Goal: Transaction & Acquisition: Book appointment/travel/reservation

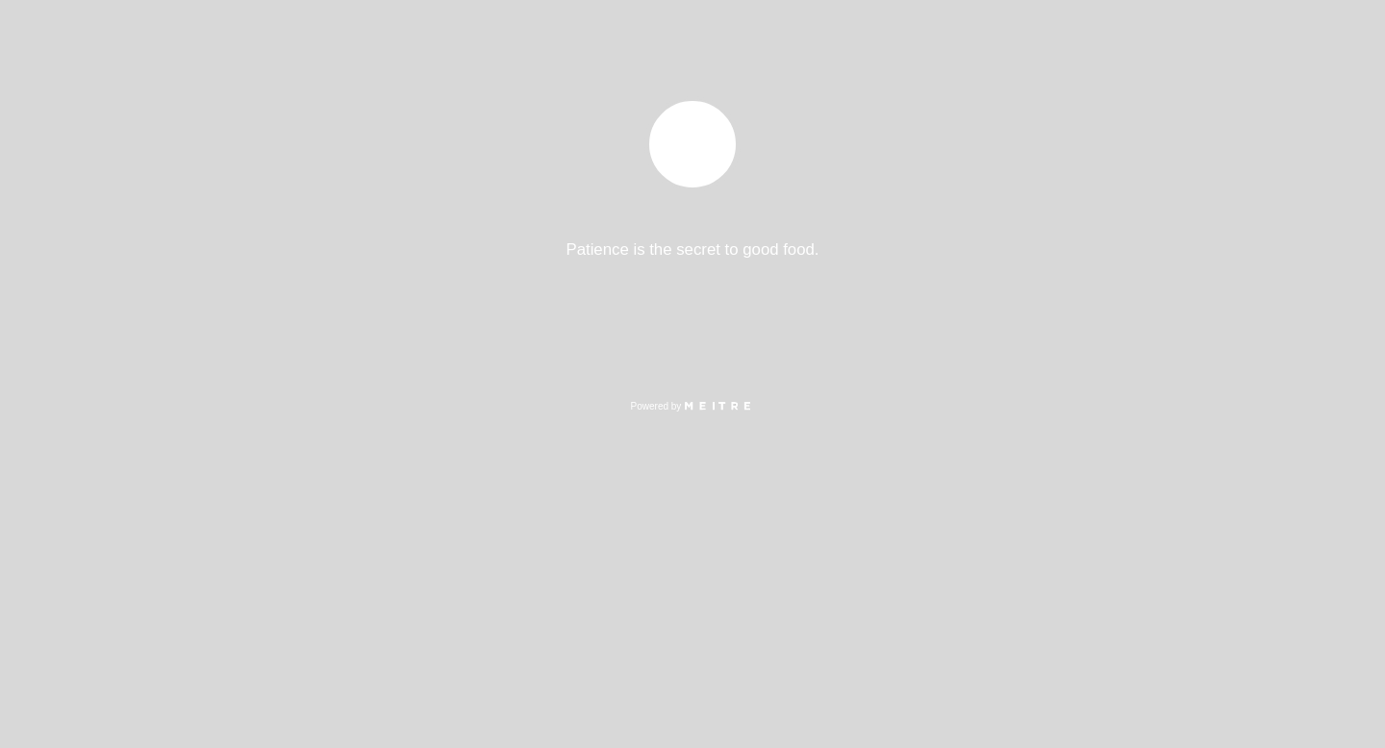
select select "es"
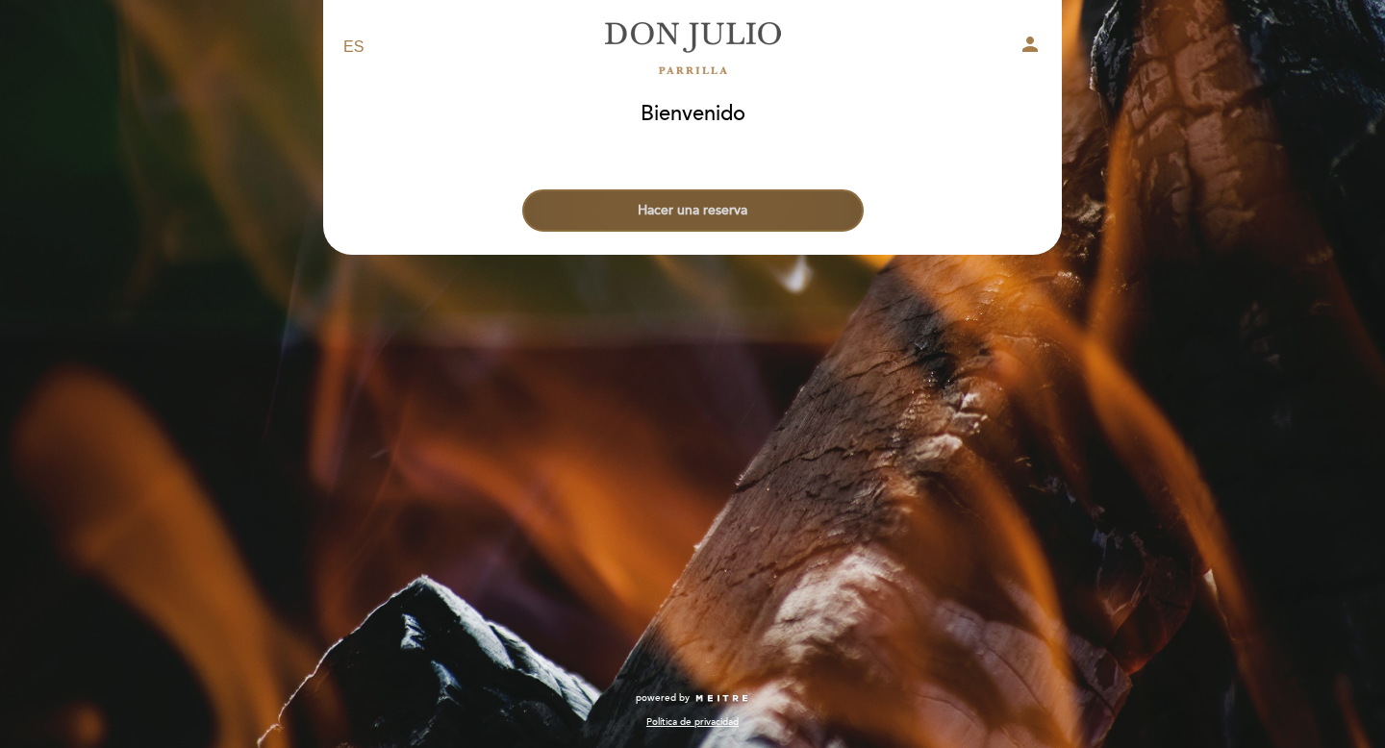
click at [726, 217] on button "Hacer una reserva" at bounding box center [692, 211] width 341 height 42
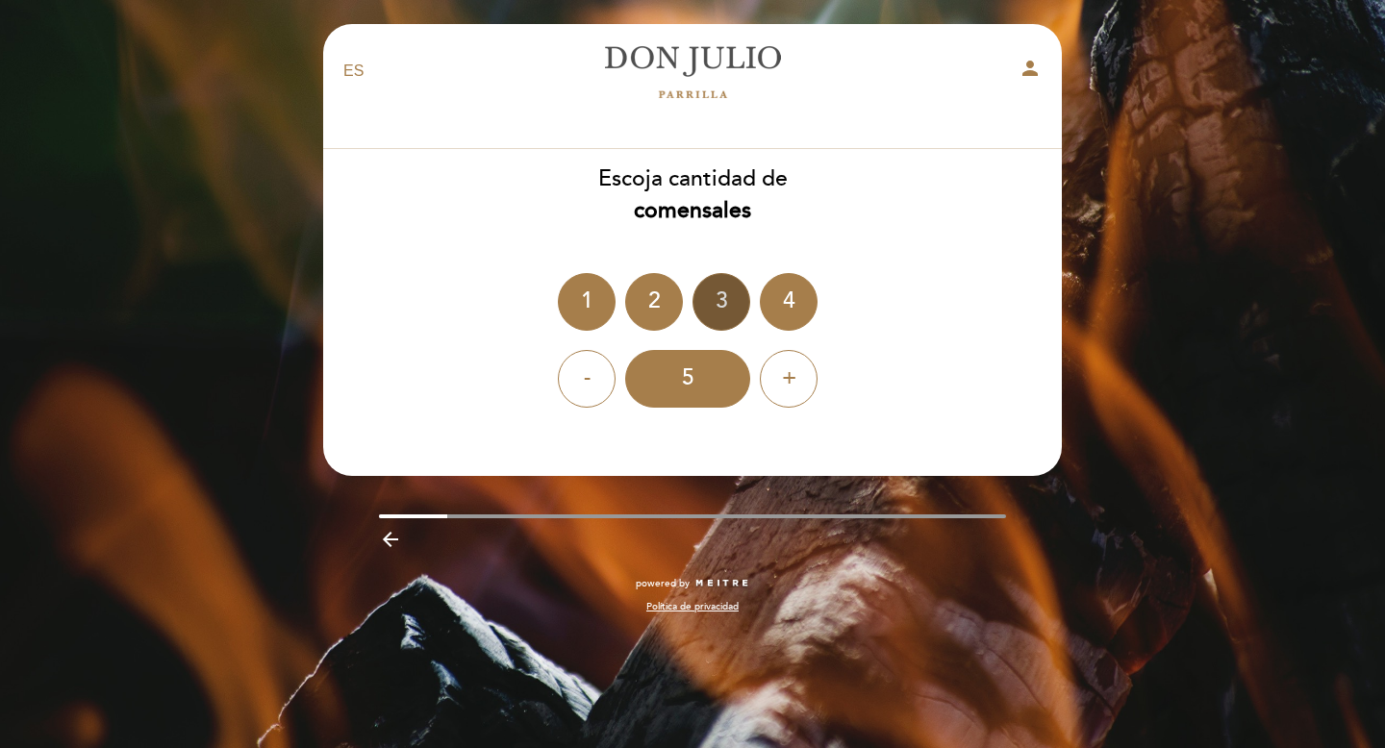
click at [737, 314] on div "3" at bounding box center [722, 302] width 58 height 58
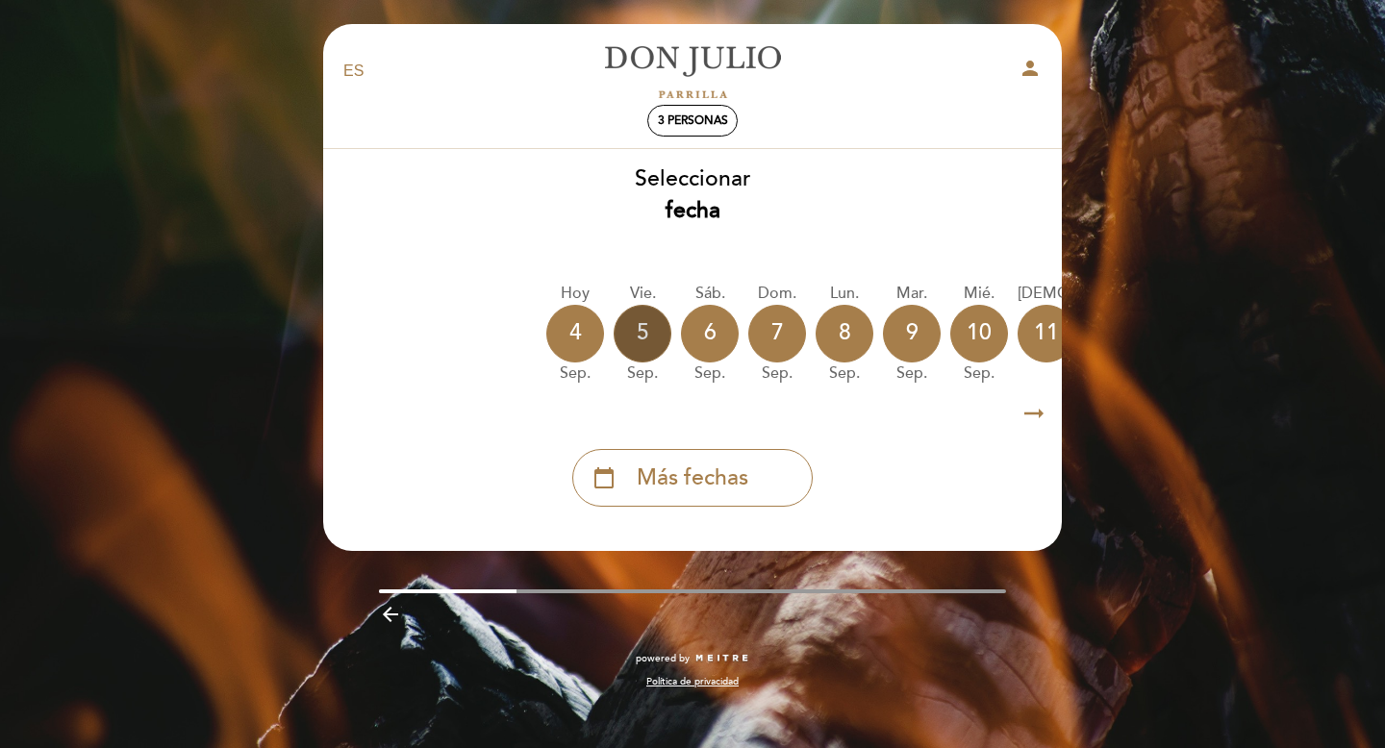
click at [657, 340] on div "5" at bounding box center [643, 334] width 58 height 58
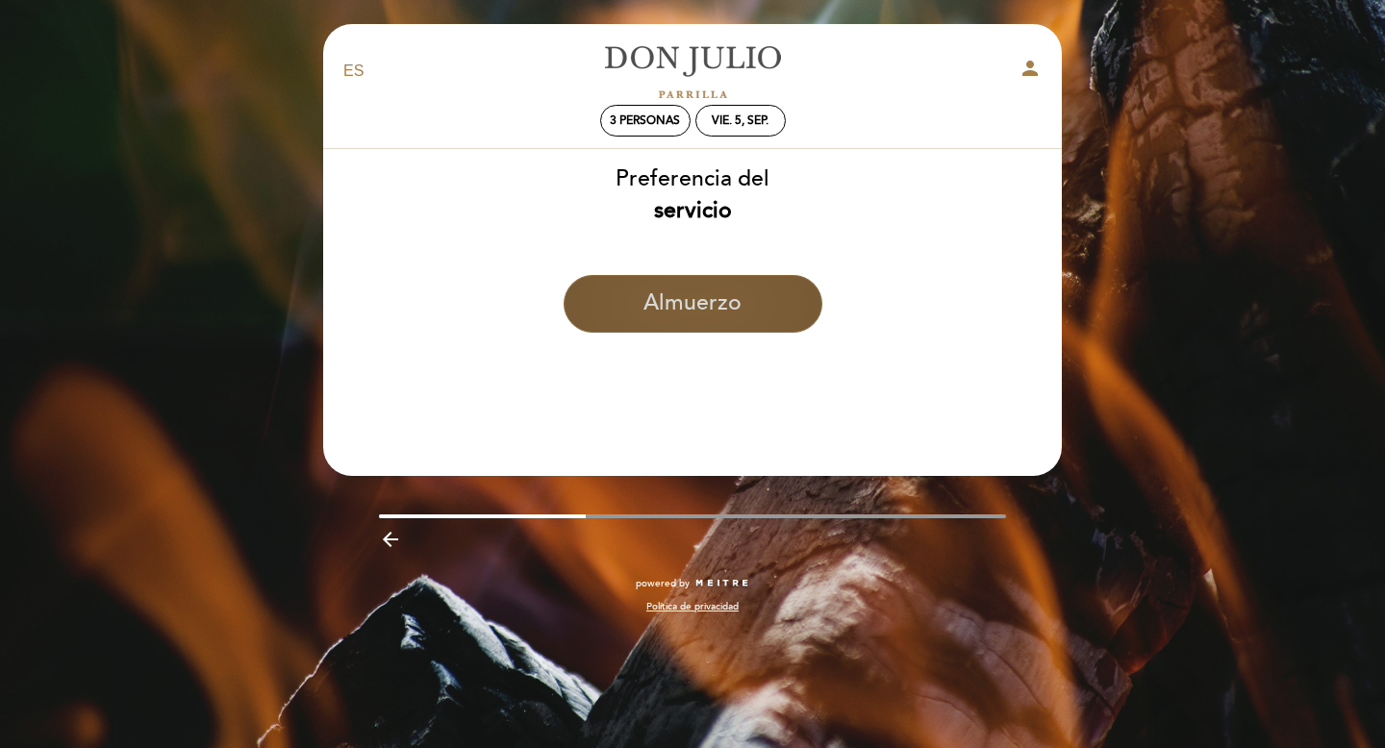
click at [733, 305] on button "Almuerzo" at bounding box center [693, 304] width 259 height 58
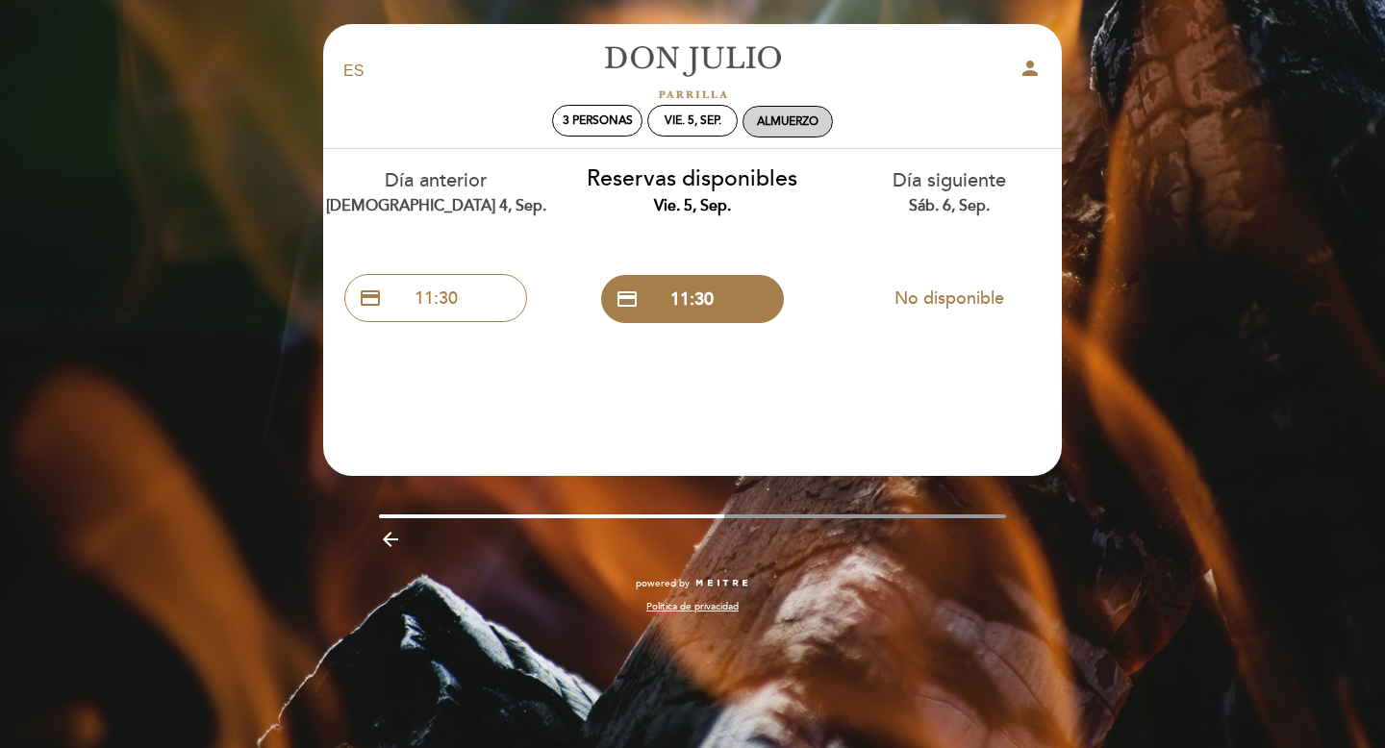
click at [792, 128] on div "Almuerzo" at bounding box center [788, 121] width 62 height 14
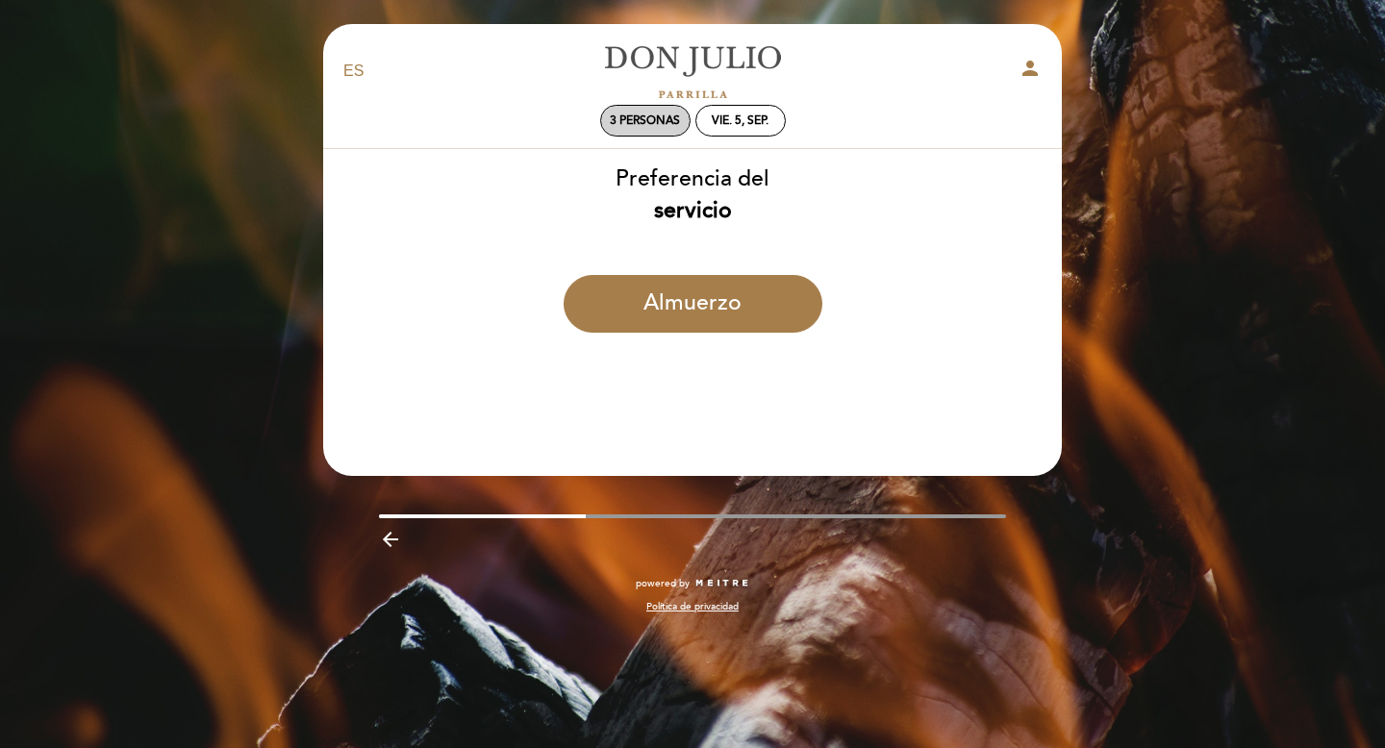
click at [656, 120] on span "3 personas" at bounding box center [645, 121] width 70 height 14
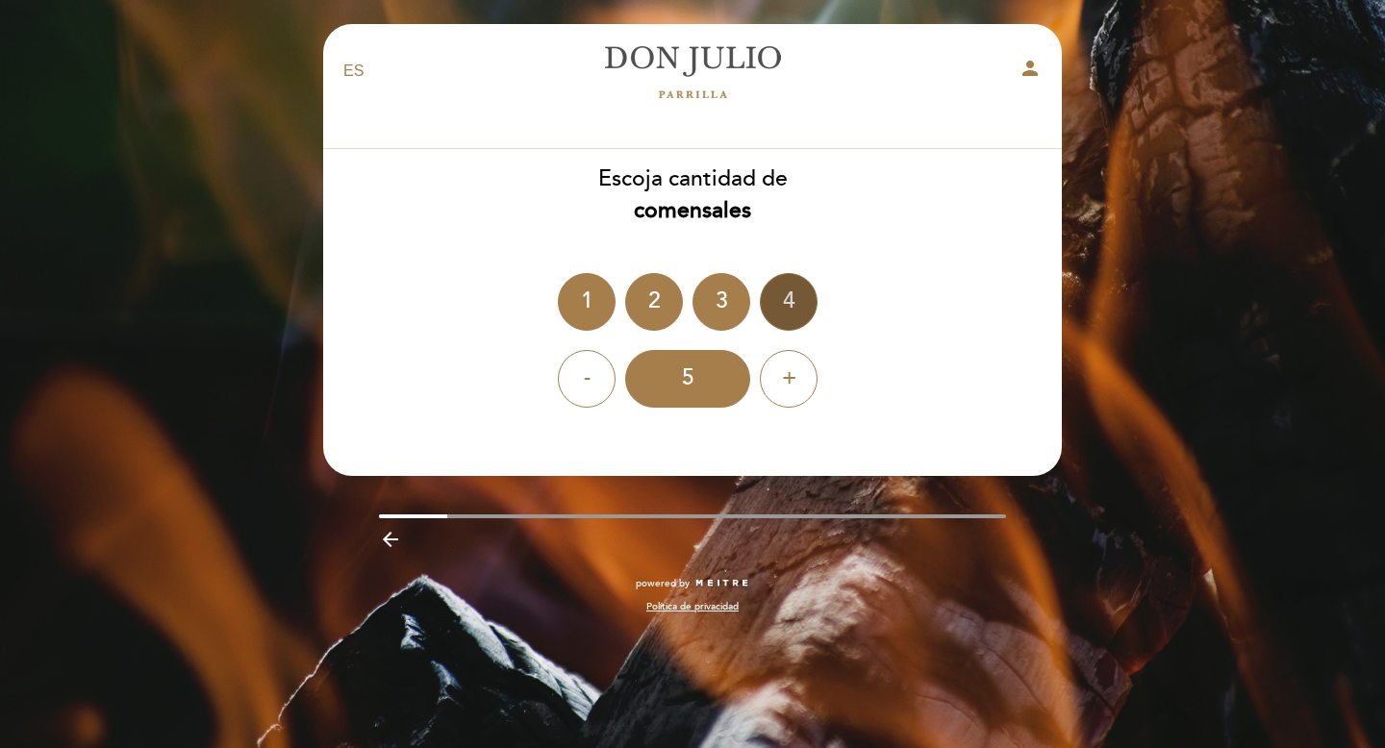
click at [771, 290] on div "4" at bounding box center [789, 302] width 58 height 58
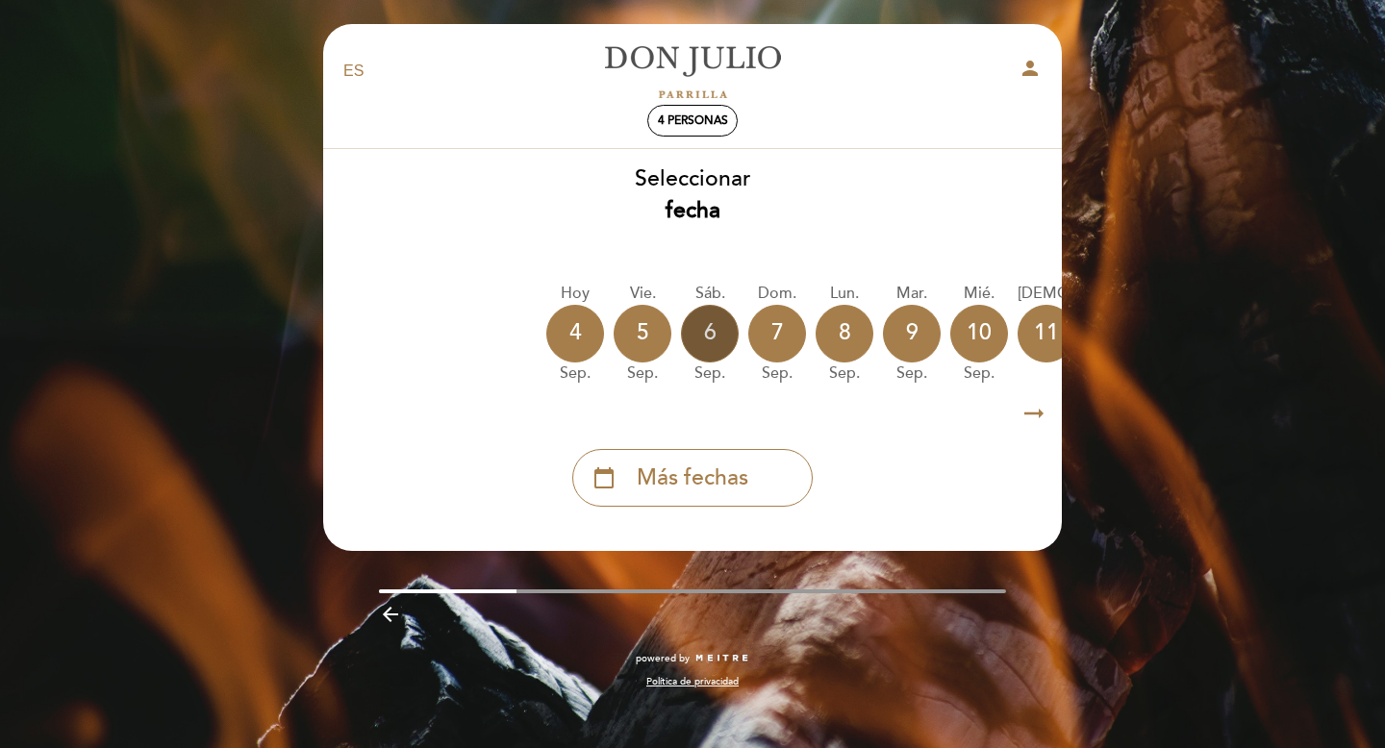
click at [717, 328] on div "6" at bounding box center [710, 334] width 58 height 58
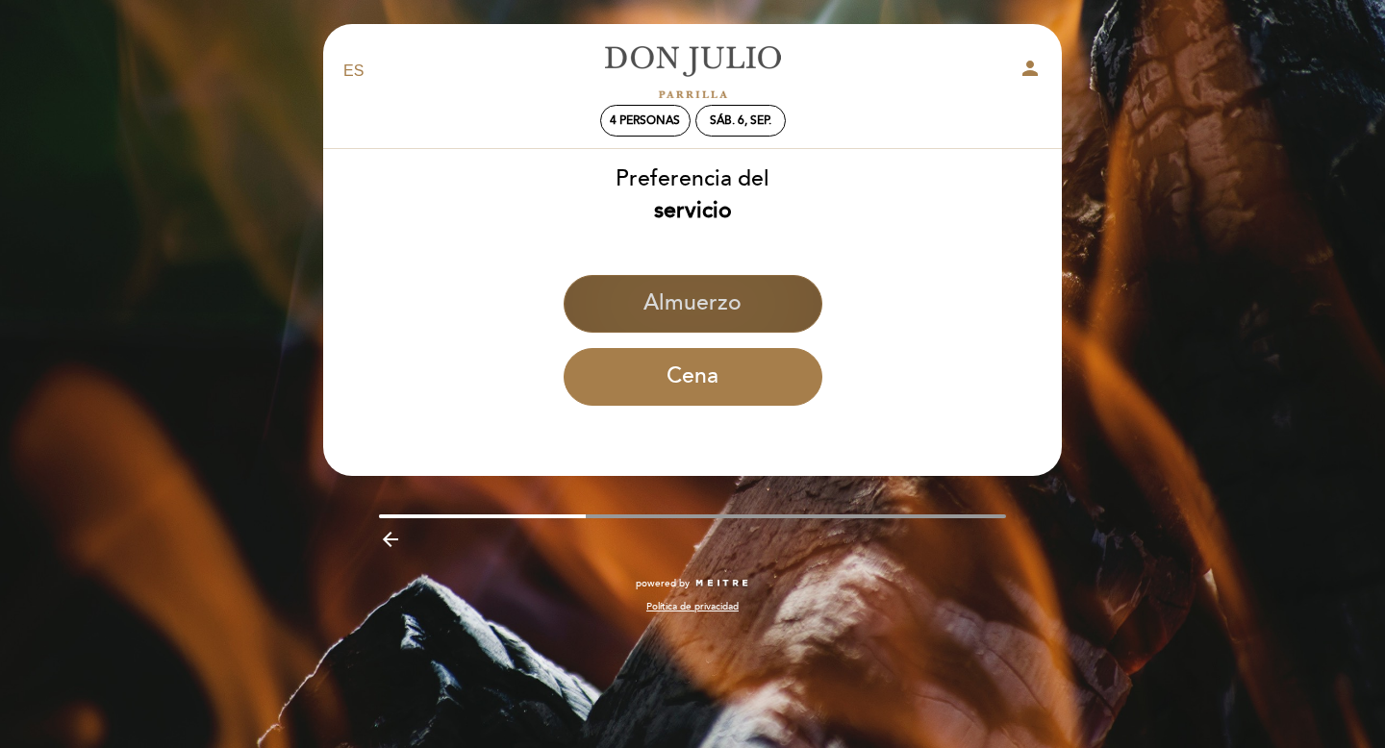
click at [693, 303] on button "Almuerzo" at bounding box center [693, 304] width 259 height 58
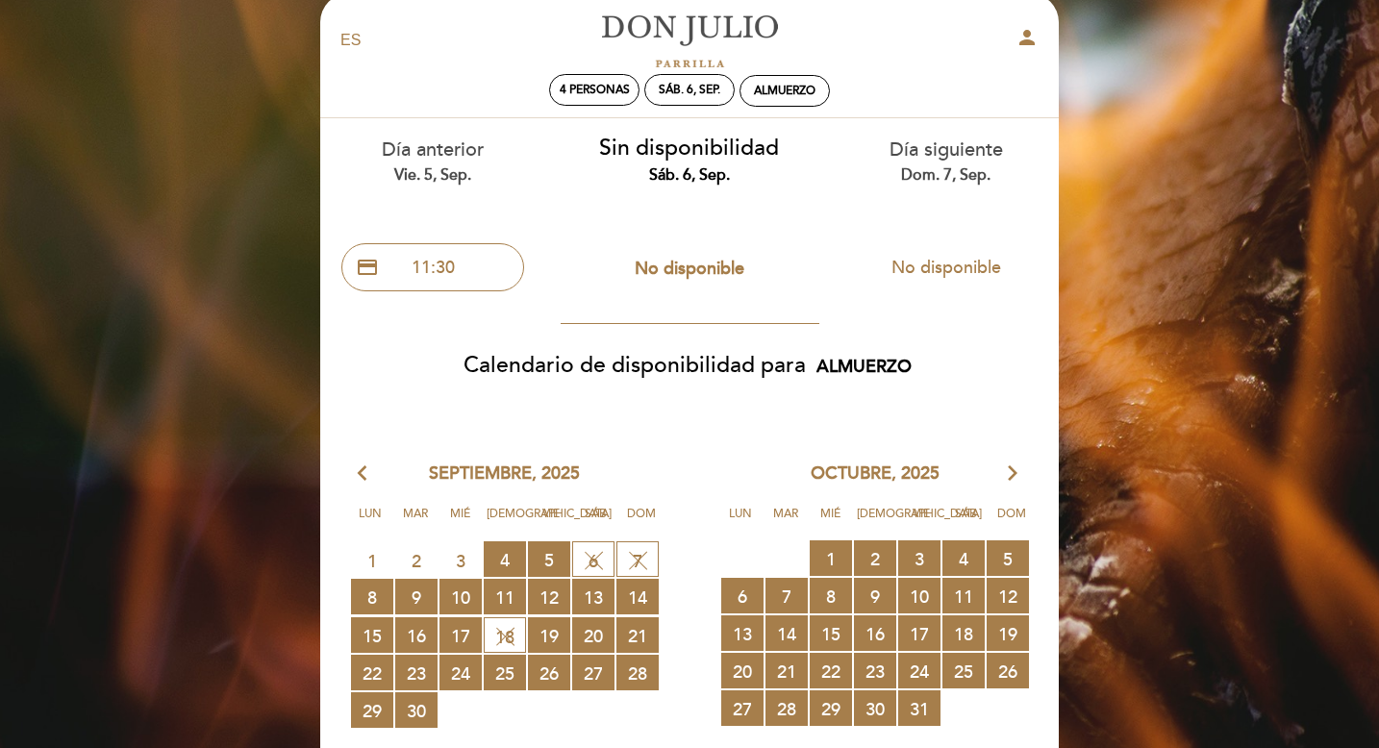
scroll to position [29, 0]
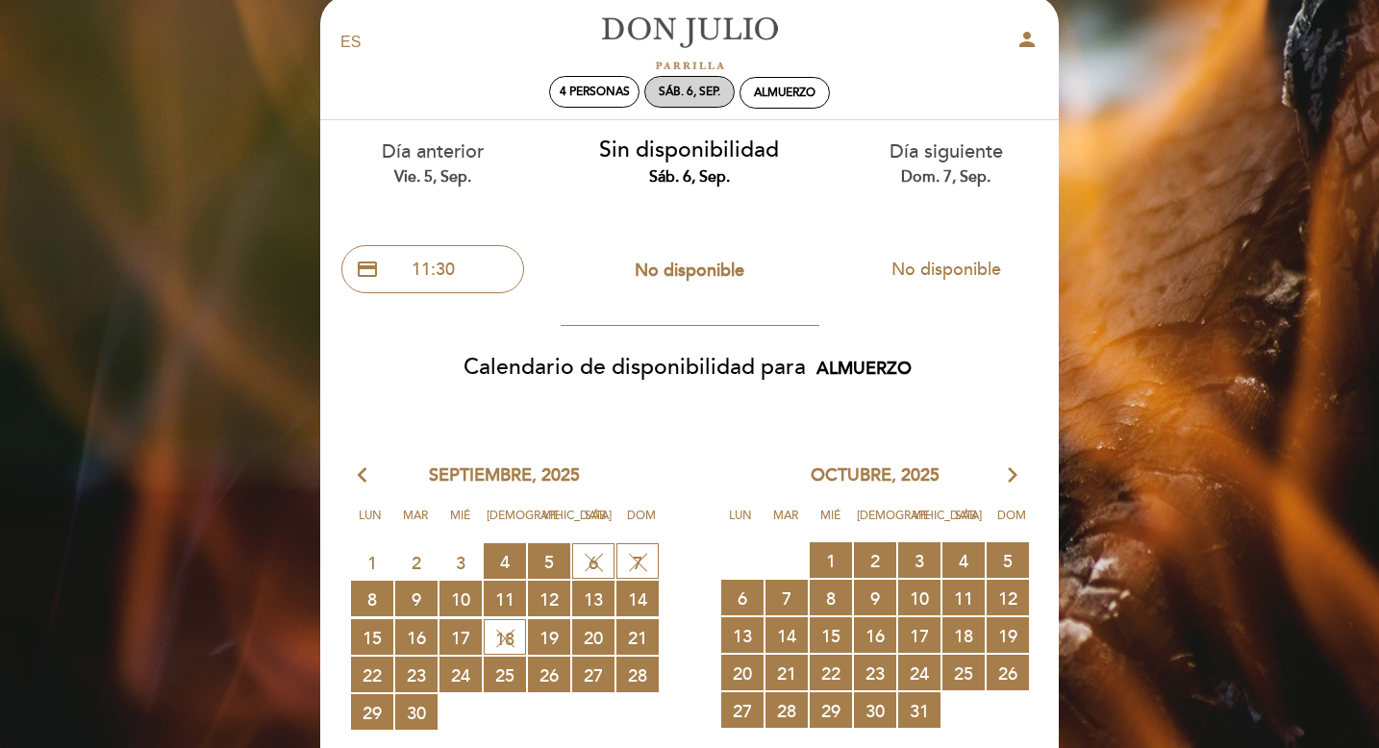
click at [700, 91] on div "sáb. 6, sep." at bounding box center [690, 92] width 62 height 14
select select "? undefined:undefined ?"
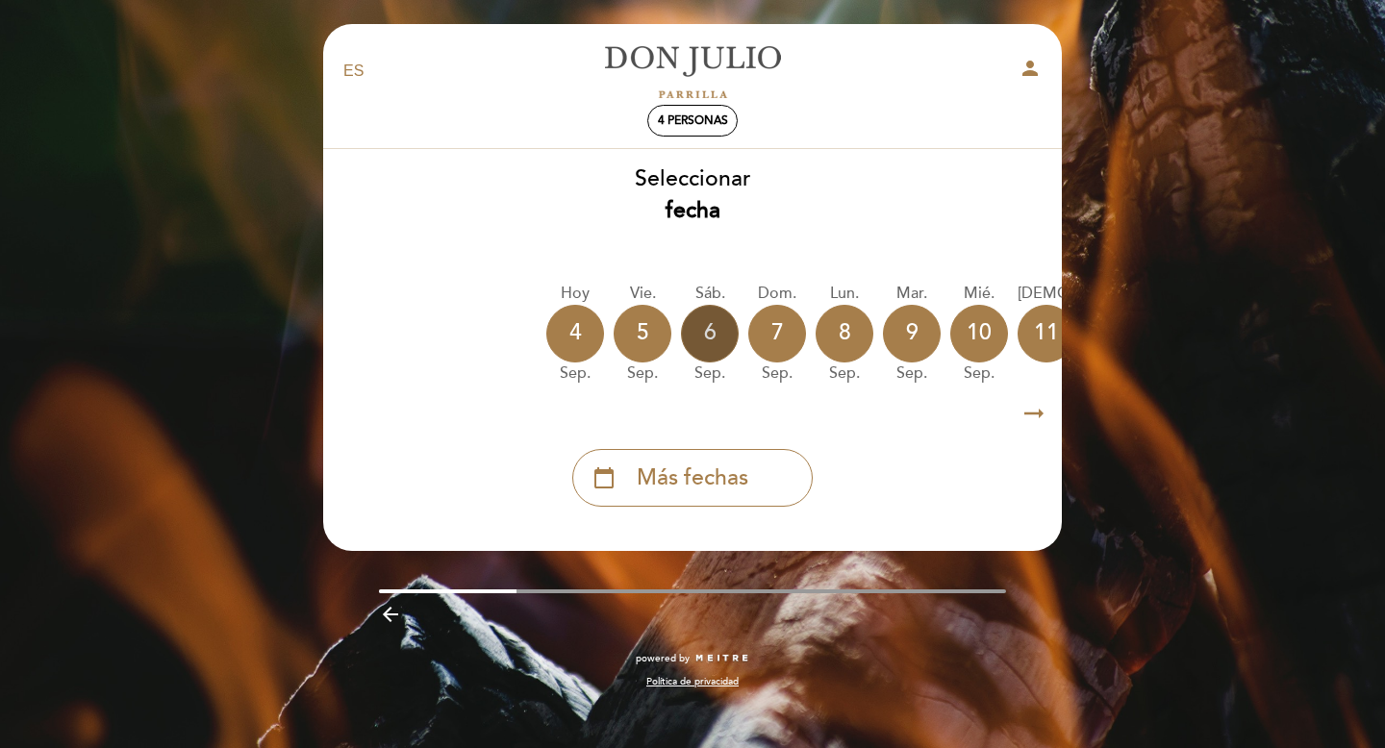
click at [724, 347] on div "6" at bounding box center [710, 334] width 58 height 58
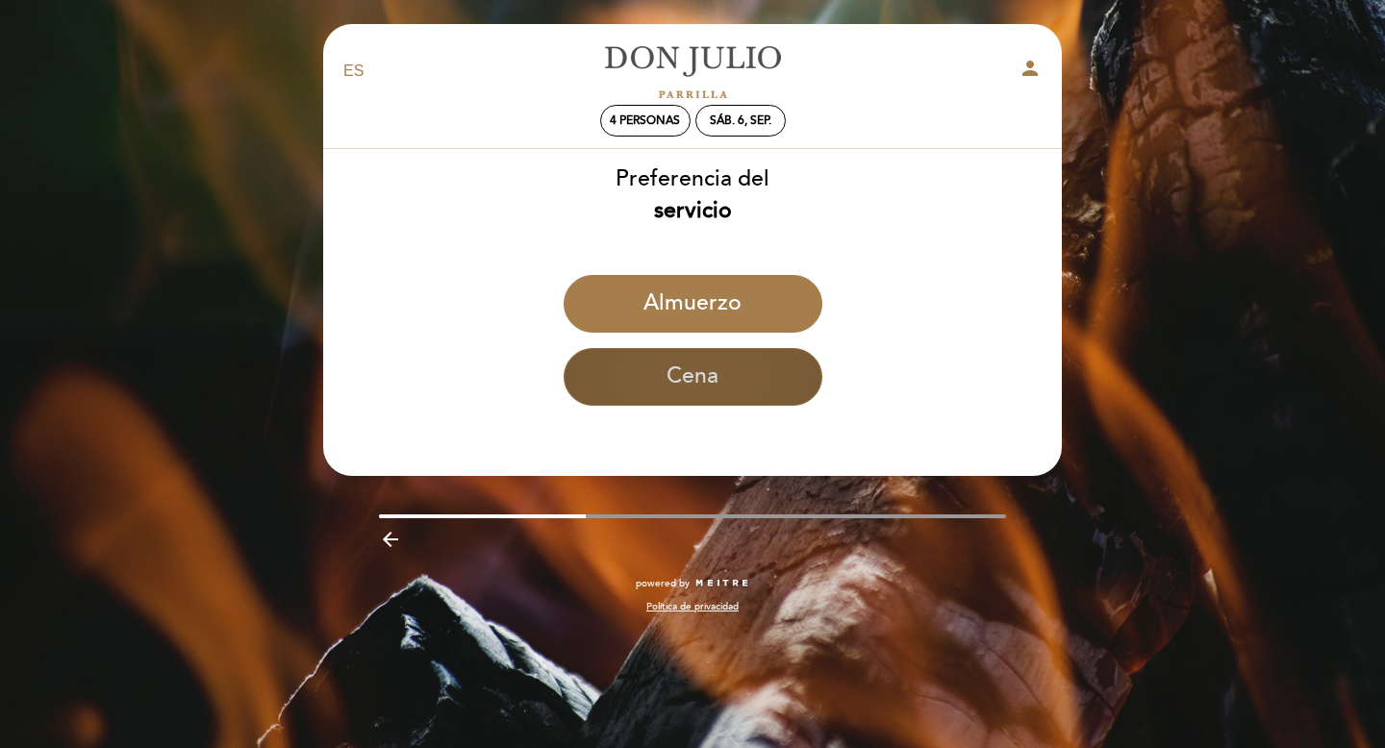
click at [722, 376] on button "Cena" at bounding box center [693, 377] width 259 height 58
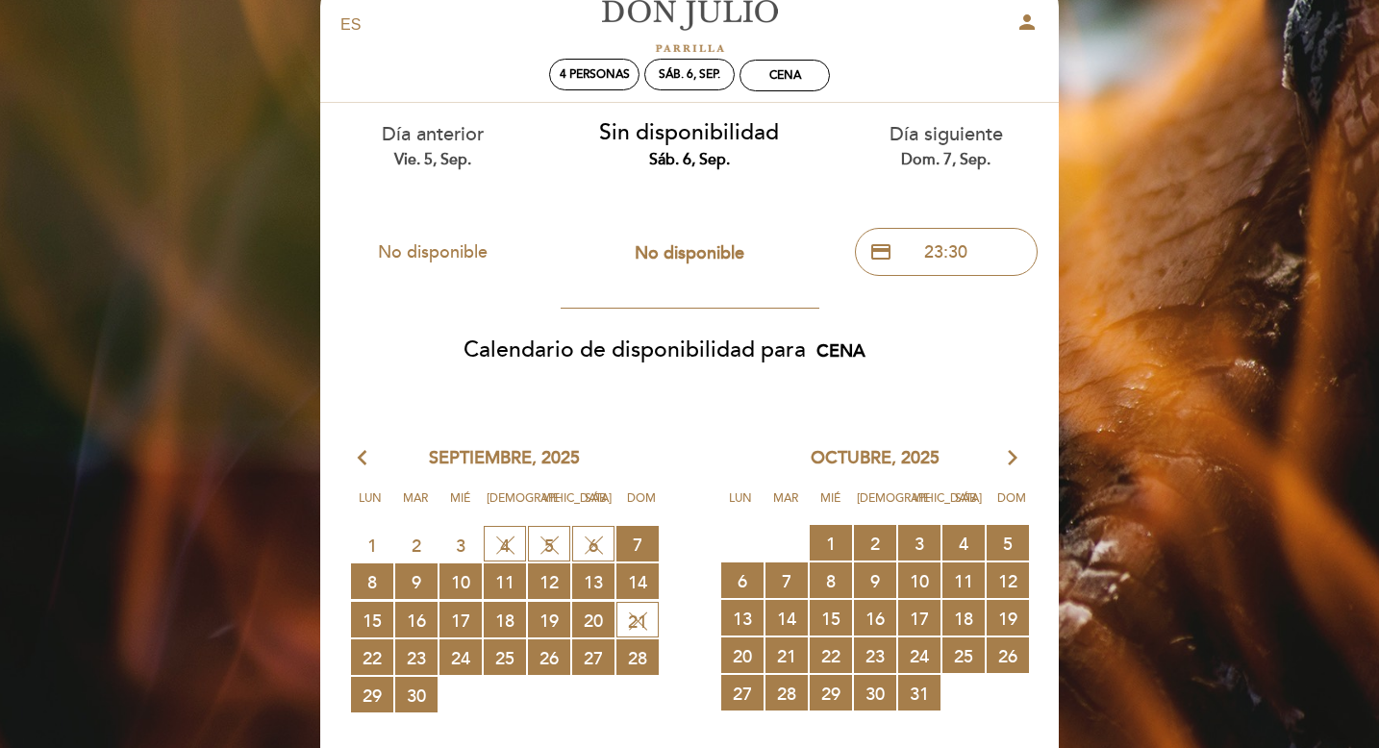
scroll to position [41, 0]
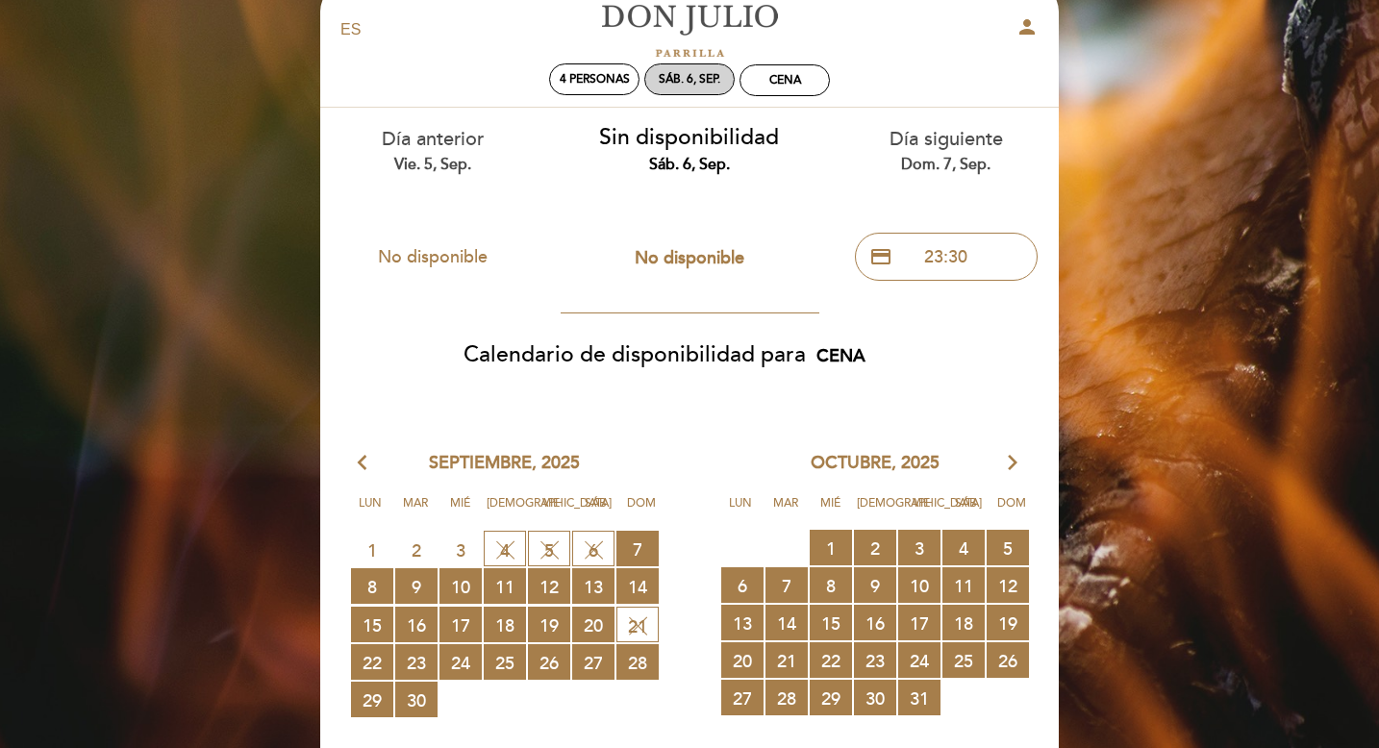
click at [675, 72] on div "sáb. 6, sep." at bounding box center [690, 79] width 62 height 14
select select "? undefined:undefined ?"
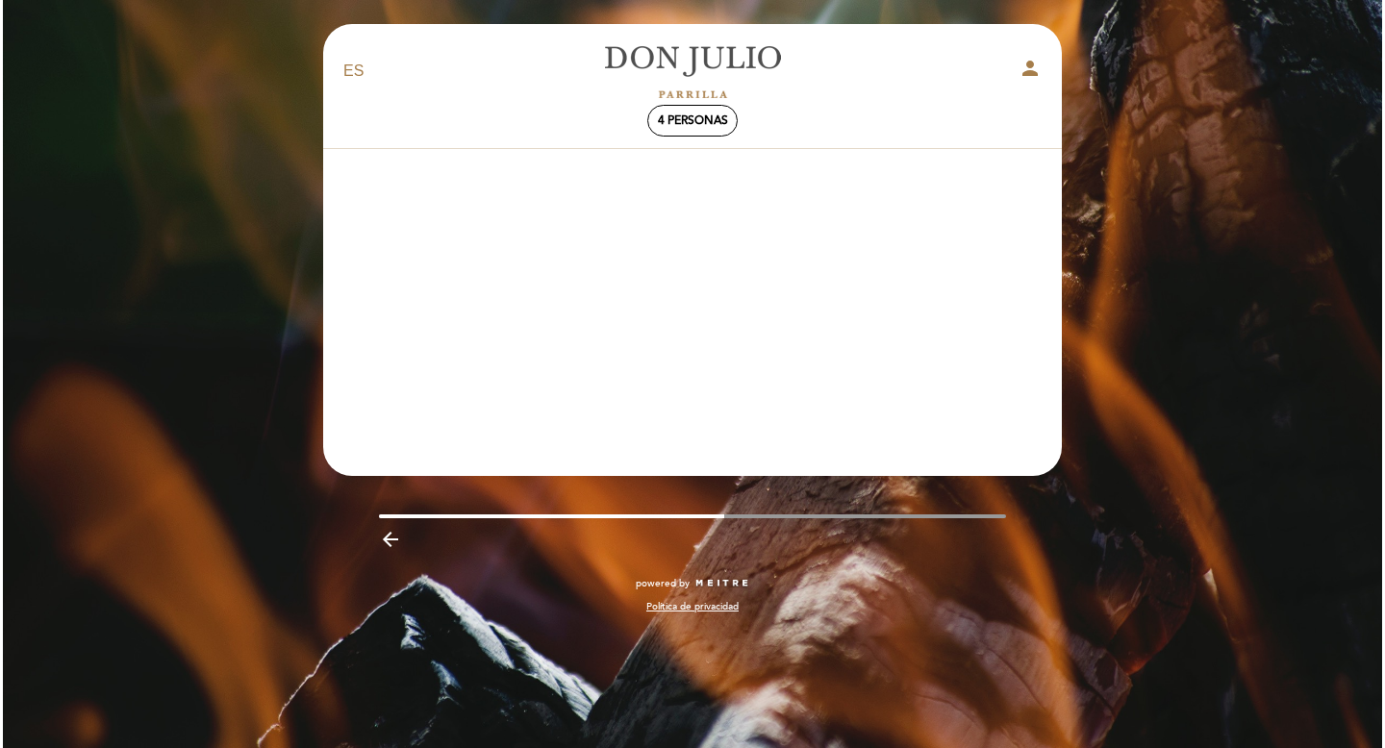
scroll to position [0, 0]
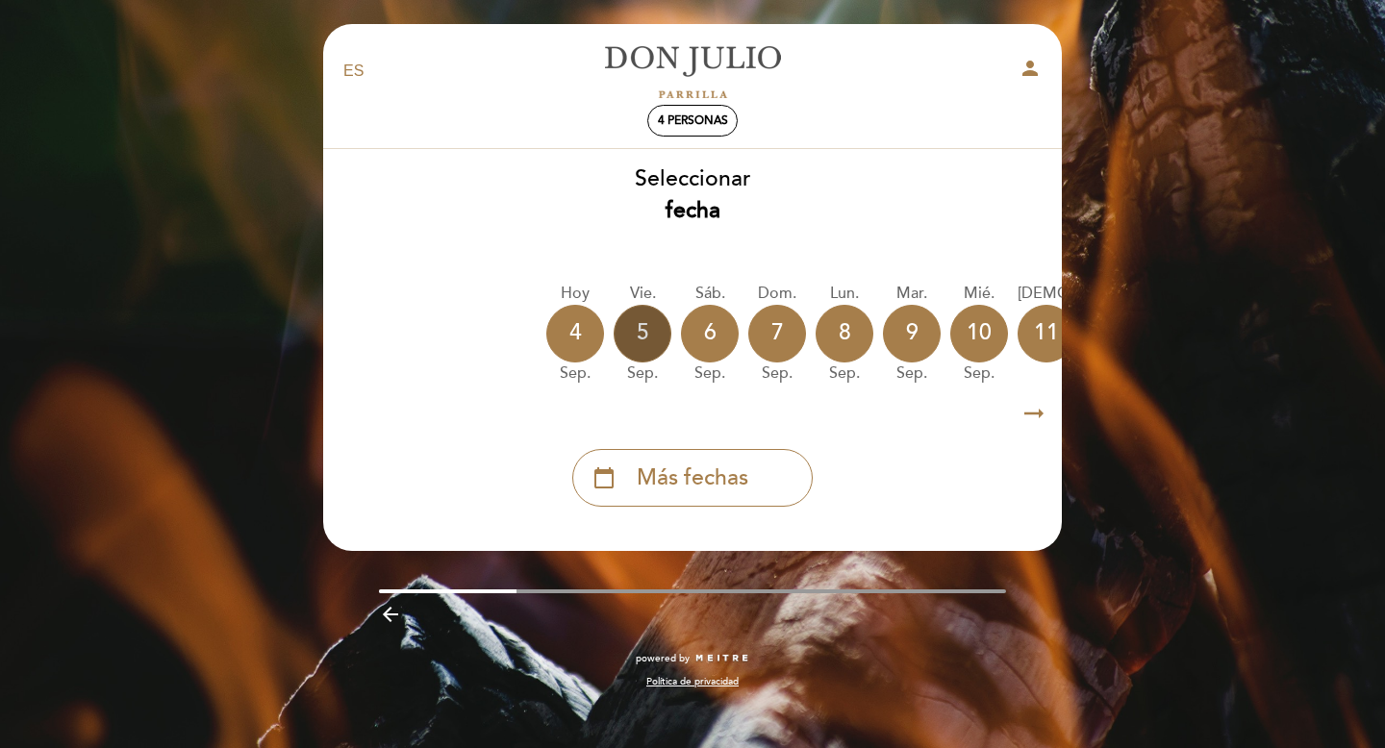
click at [662, 332] on div "5" at bounding box center [643, 334] width 58 height 58
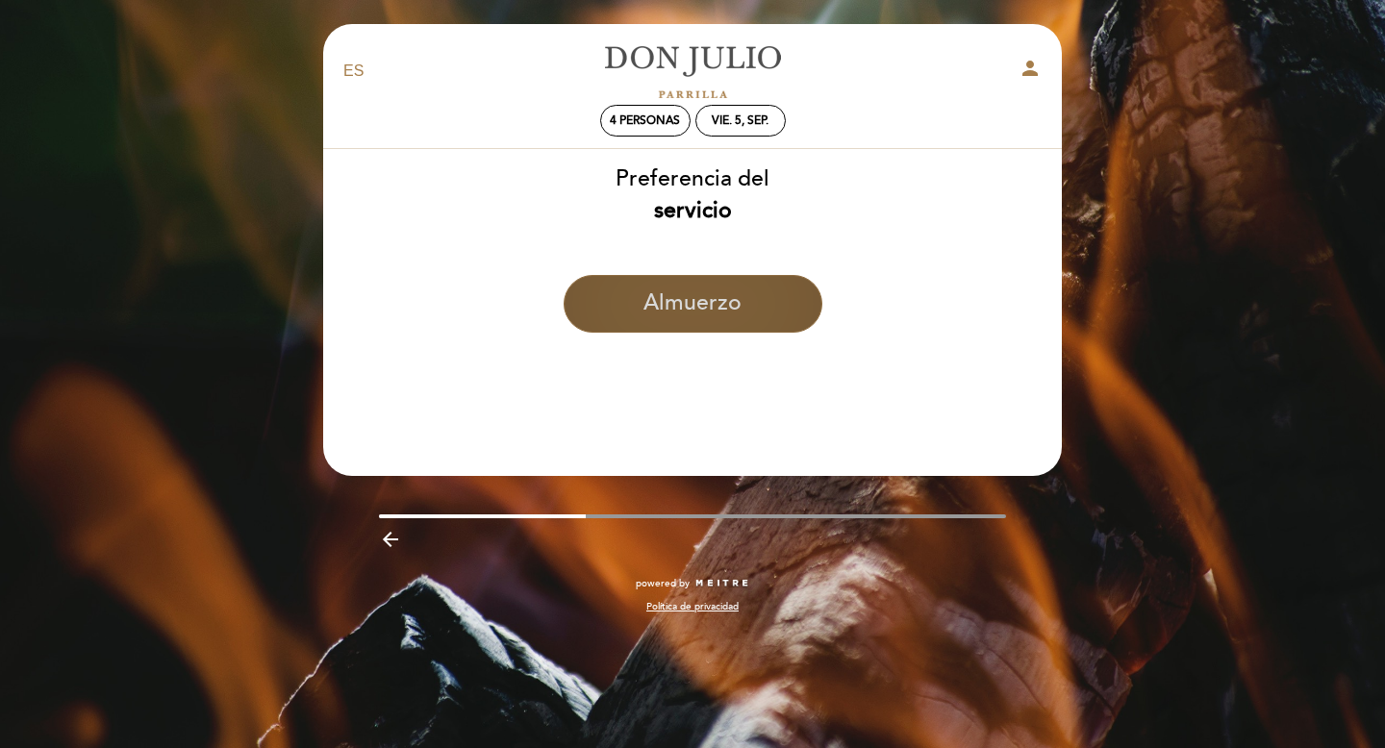
click at [651, 309] on button "Almuerzo" at bounding box center [693, 304] width 259 height 58
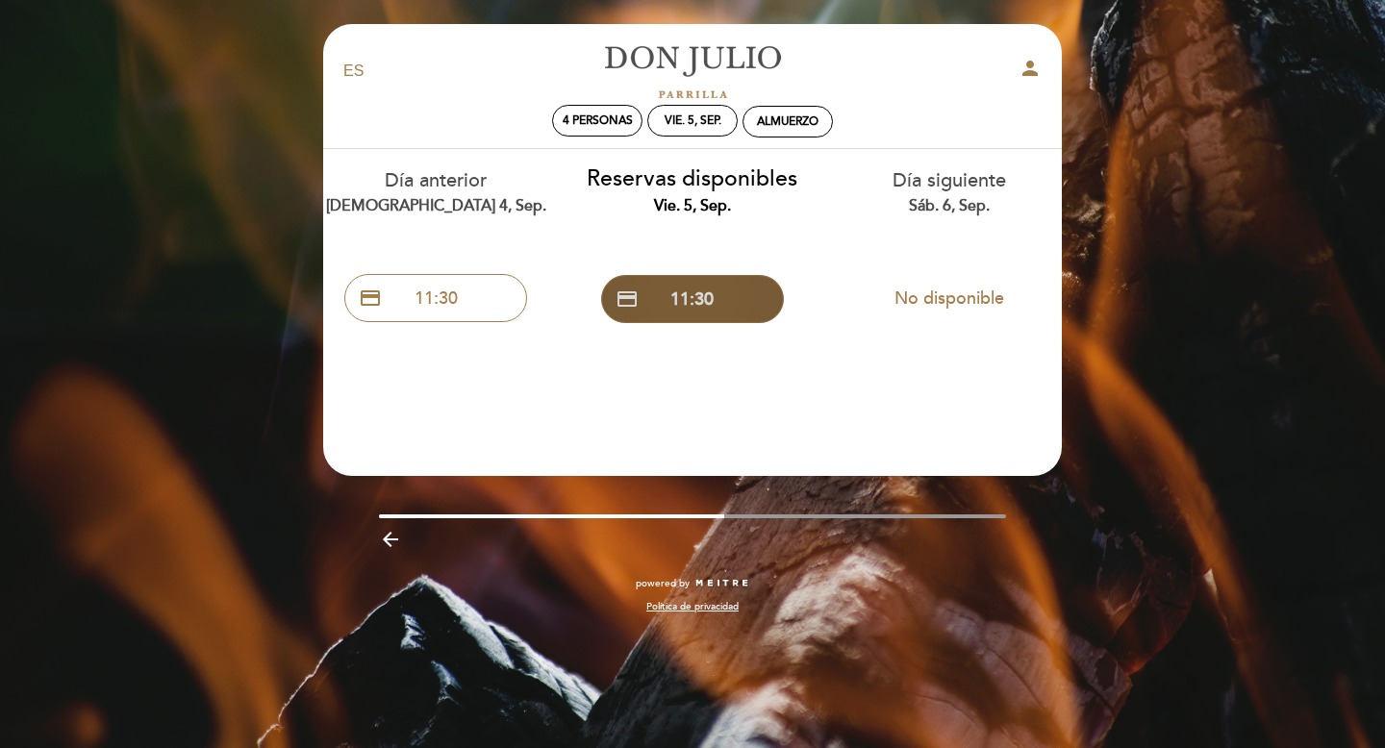
click at [696, 303] on button "credit_card 11:30" at bounding box center [692, 299] width 183 height 48
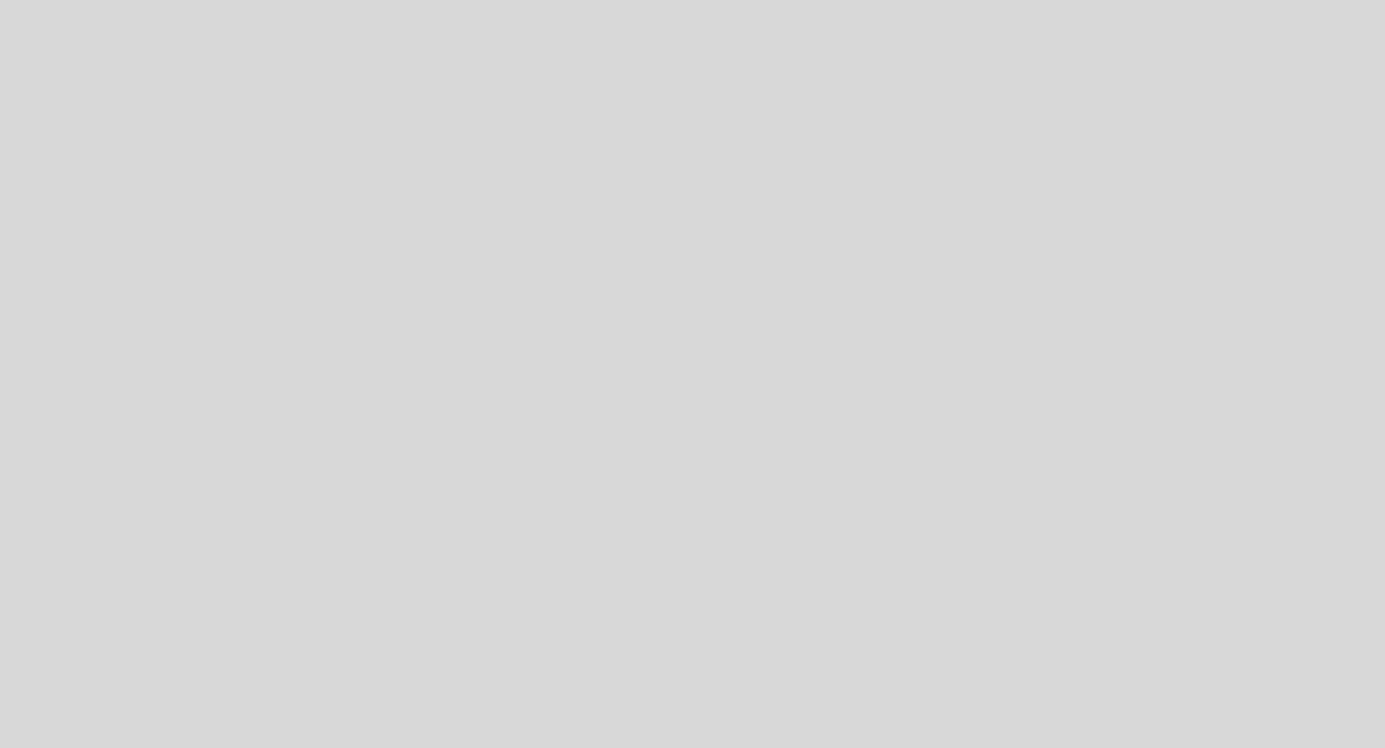
select select "es"
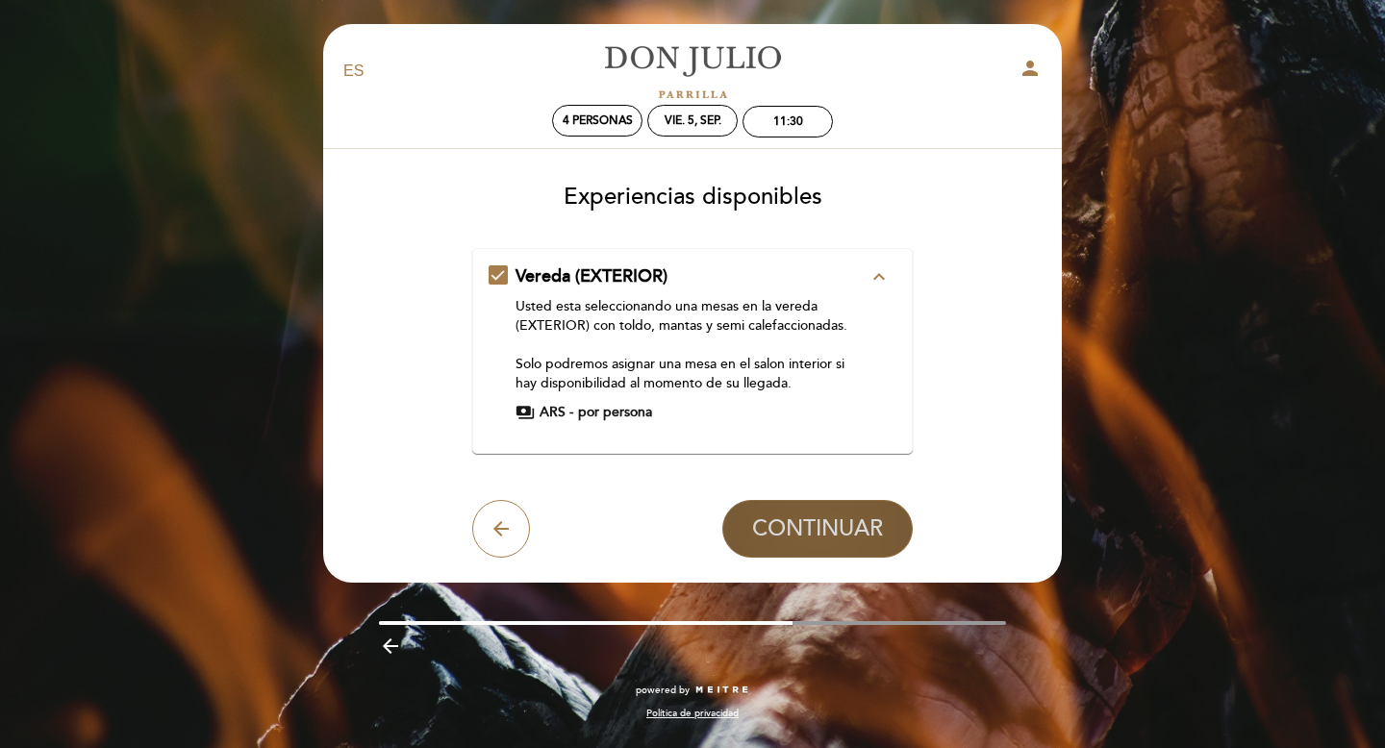
click at [776, 537] on span "CONTINUAR" at bounding box center [817, 529] width 131 height 27
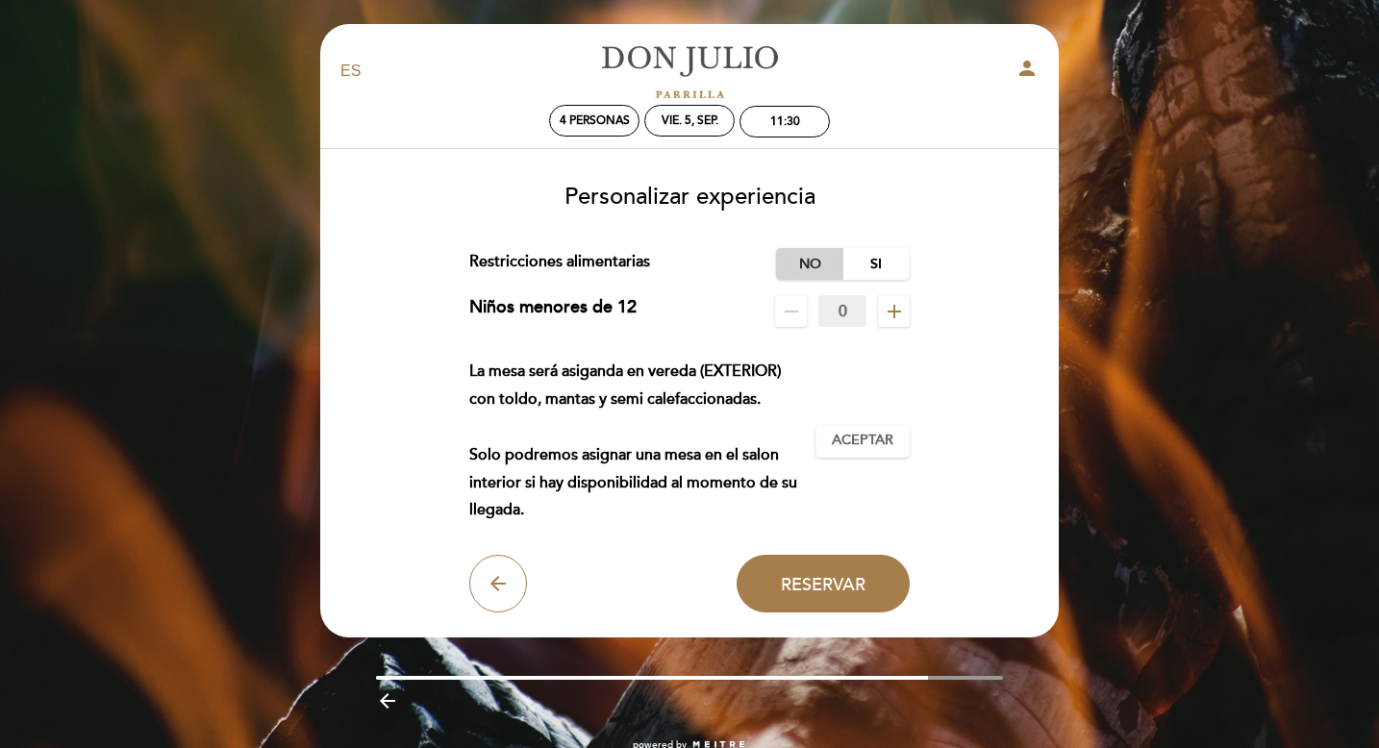
click at [819, 265] on label "No" at bounding box center [809, 264] width 67 height 32
click at [843, 442] on span "Aceptar" at bounding box center [863, 441] width 62 height 20
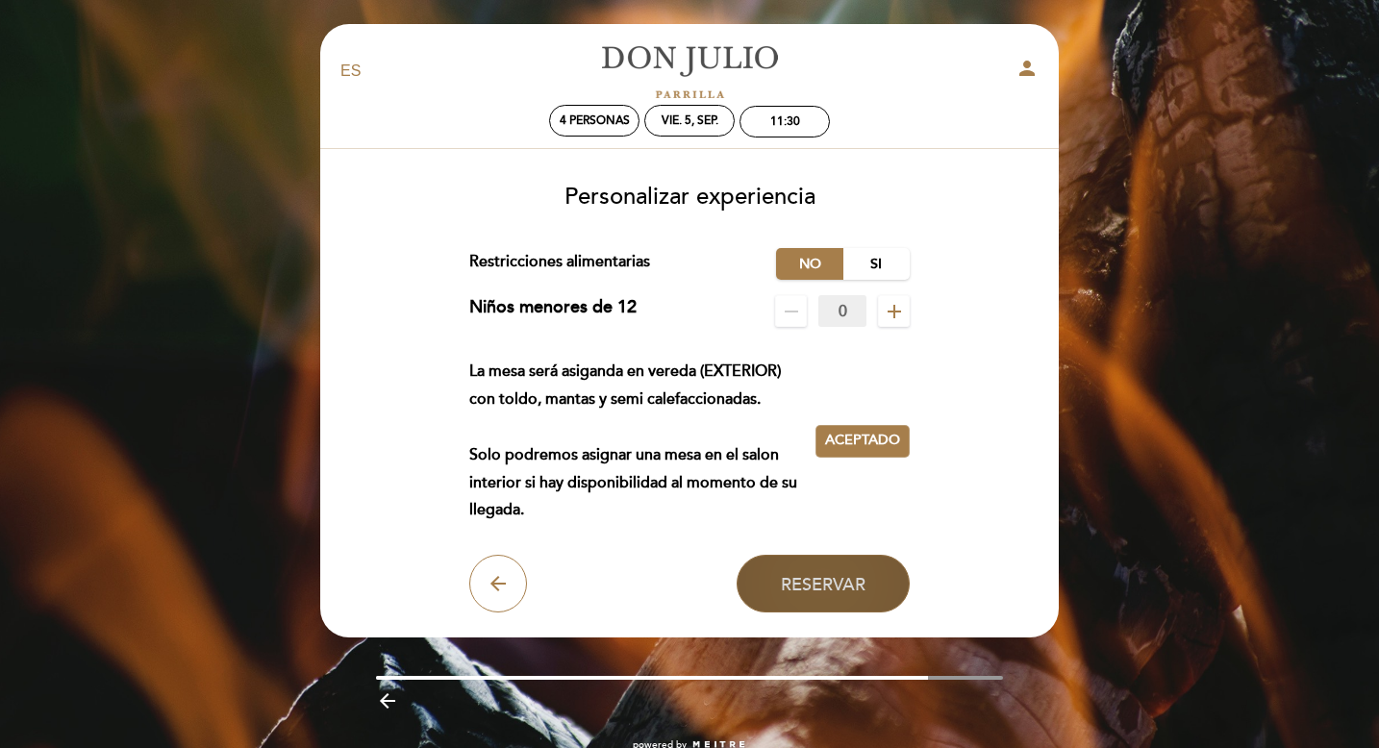
click at [819, 589] on span "Reservar" at bounding box center [823, 583] width 85 height 21
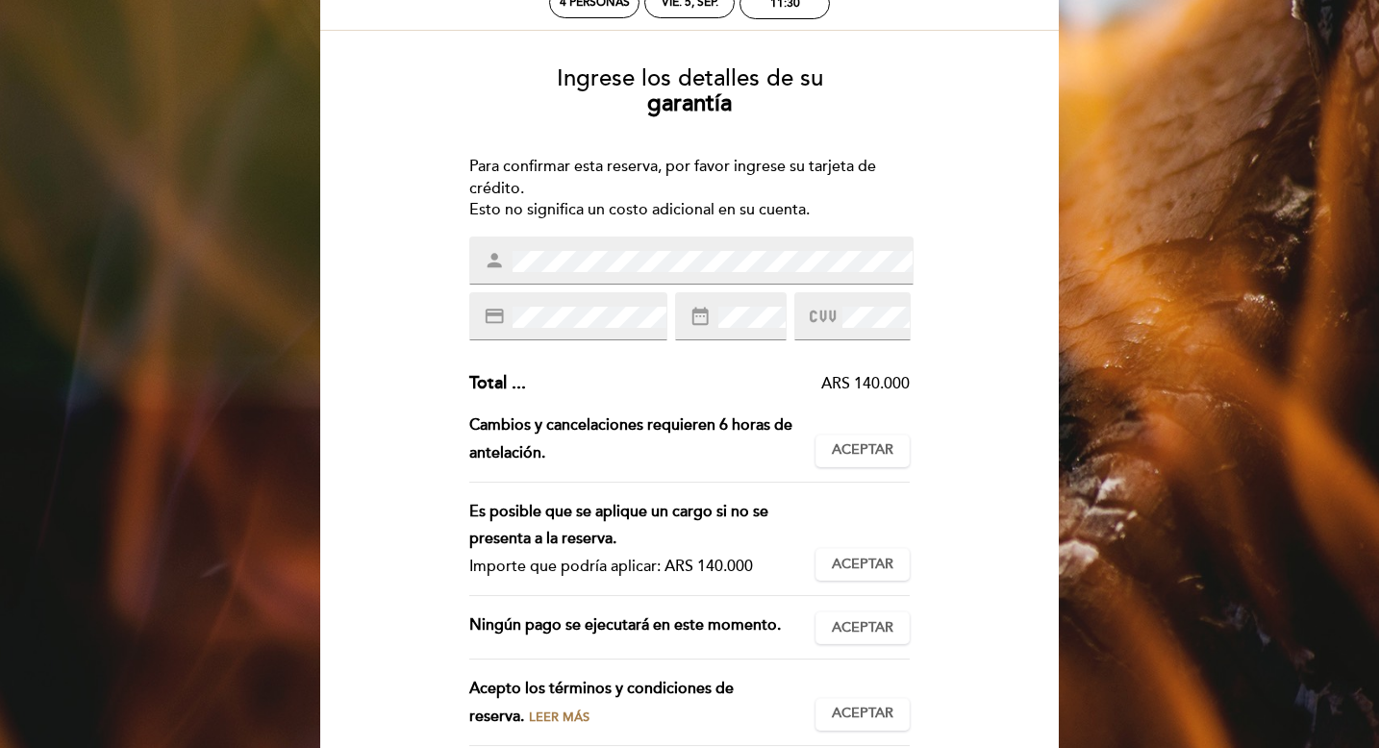
scroll to position [121, 0]
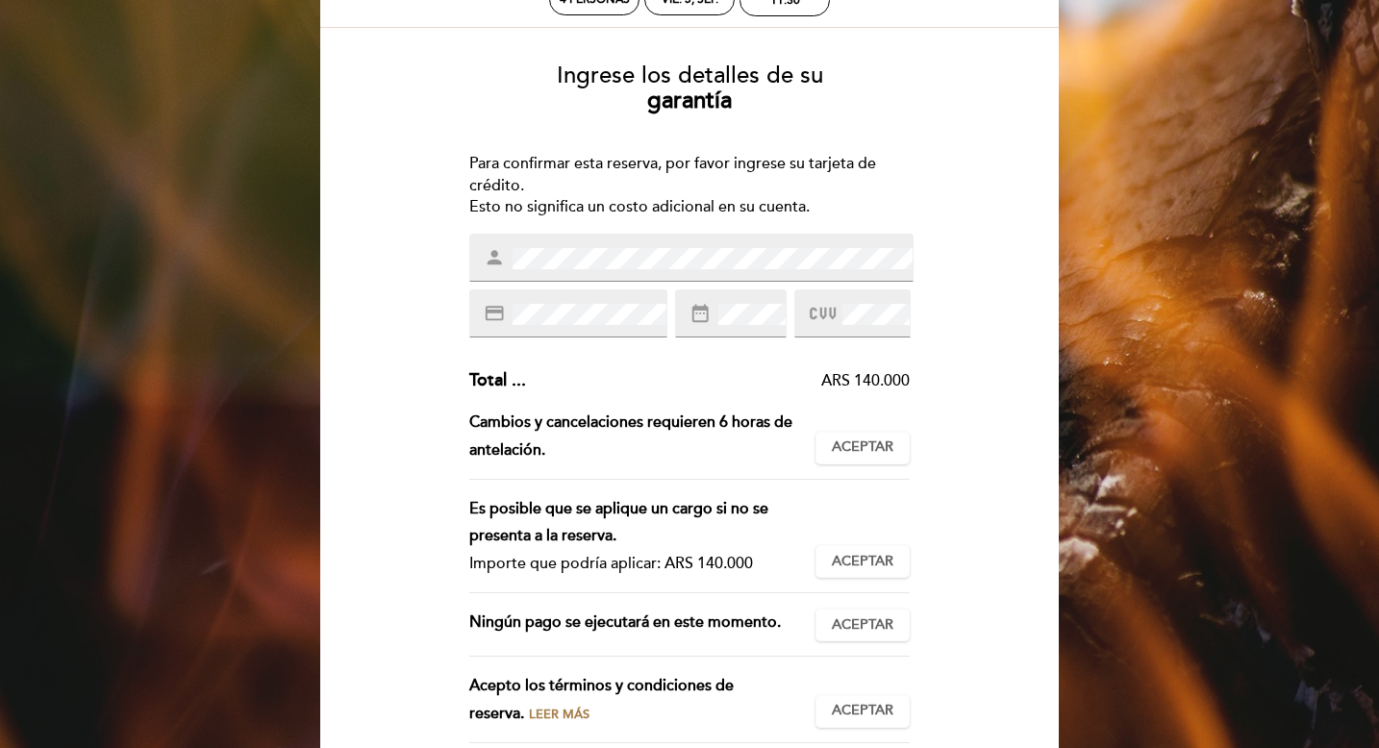
click at [944, 201] on div "Ingrese los detalles de su garantía Para confirmar esta reserva, por favor ingr…" at bounding box center [690, 440] width 712 height 784
